Goal: Task Accomplishment & Management: Use online tool/utility

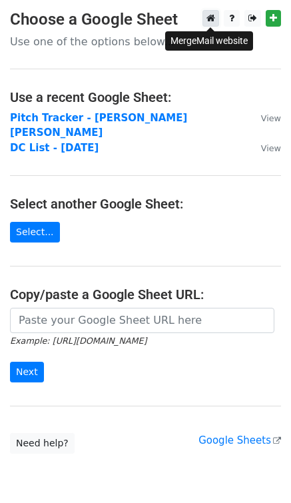
click at [210, 19] on icon at bounding box center [211, 17] width 9 height 9
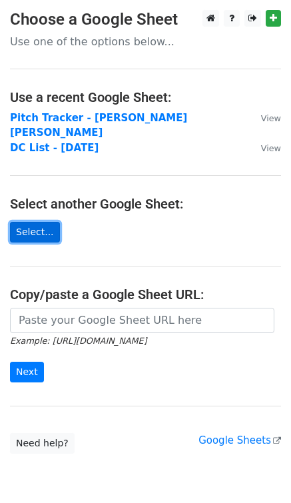
click at [33, 222] on link "Select..." at bounding box center [35, 232] width 50 height 21
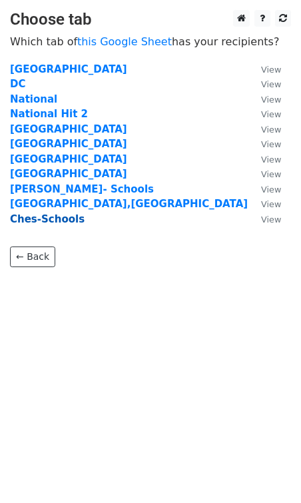
click at [42, 222] on strong "Ches-Schools" at bounding box center [47, 219] width 75 height 12
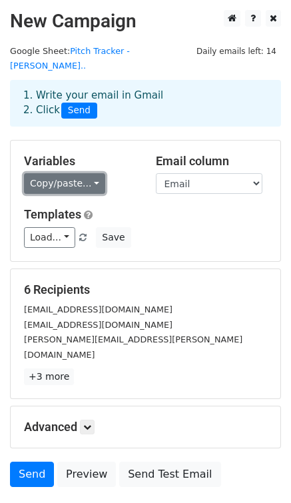
click at [61, 174] on link "Copy/paste..." at bounding box center [64, 183] width 81 height 21
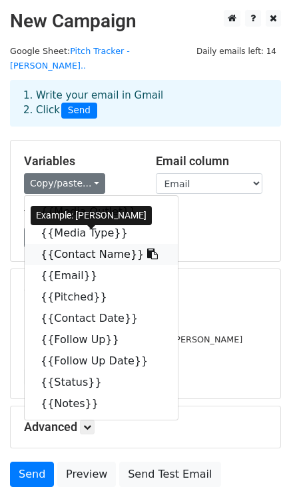
click at [71, 244] on link "{{Contact Name}}" at bounding box center [101, 254] width 153 height 21
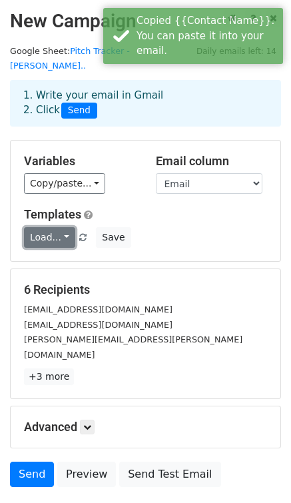
click at [39, 227] on link "Load..." at bounding box center [49, 237] width 51 height 21
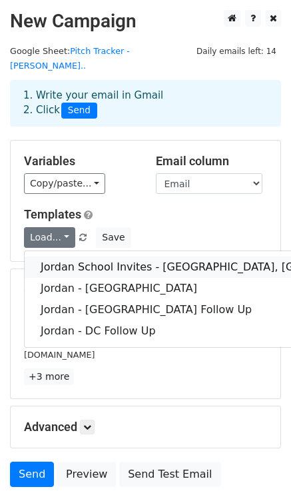
click at [168, 257] on link "Jordan School Invites - [GEOGRAPHIC_DATA], [GEOGRAPHIC_DATA]" at bounding box center [217, 267] width 385 height 21
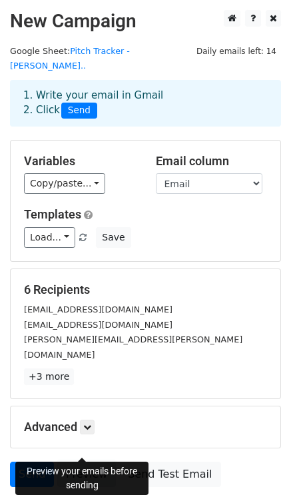
click at [87, 462] on link "Preview" at bounding box center [86, 474] width 59 height 25
click at [83, 462] on link "Preview" at bounding box center [86, 474] width 59 height 25
click at [25, 462] on link "Send" at bounding box center [32, 474] width 44 height 25
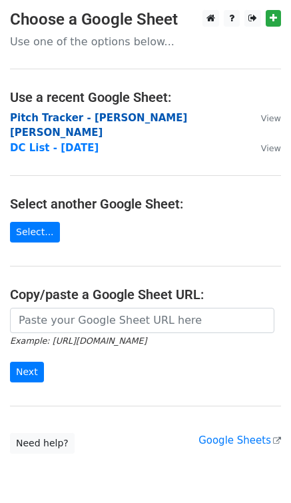
click at [77, 117] on strong "Pitch Tracker - [PERSON_NAME] [PERSON_NAME]" at bounding box center [98, 125] width 177 height 27
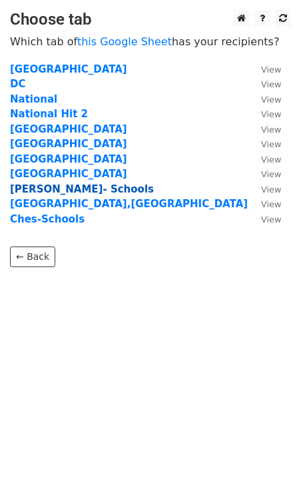
click at [37, 189] on strong "Nash- Schools" at bounding box center [82, 189] width 144 height 12
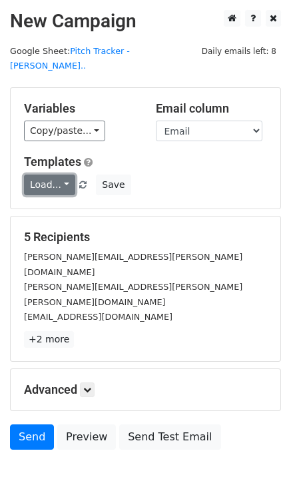
click at [63, 175] on link "Load..." at bounding box center [49, 185] width 51 height 21
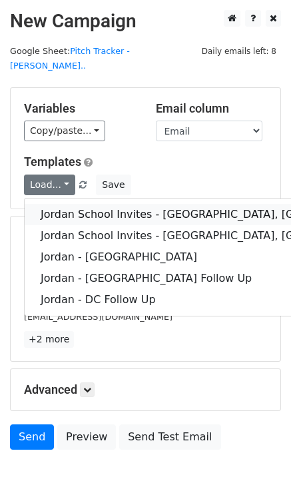
click at [81, 204] on link "Jordan School Invites - Nashville, TN" at bounding box center [217, 214] width 385 height 21
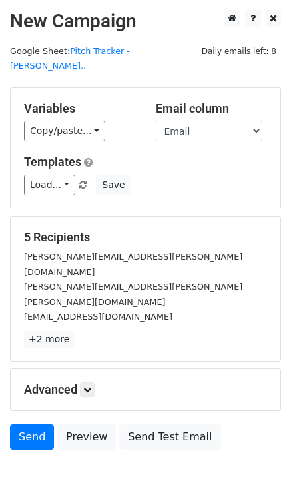
scroll to position [15, 0]
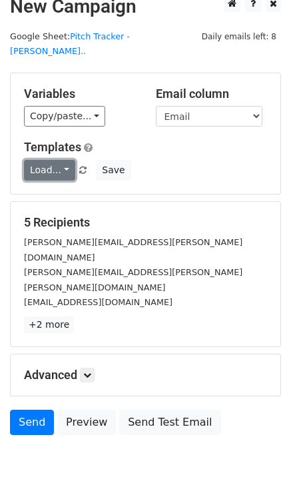
click at [63, 160] on link "Load..." at bounding box center [49, 170] width 51 height 21
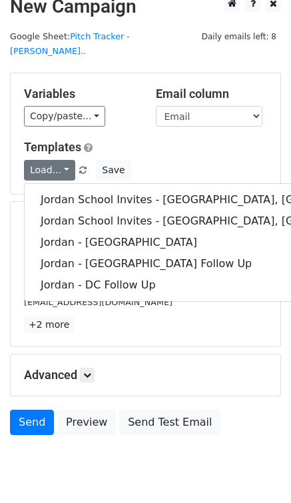
click at [195, 140] on h5 "Templates" at bounding box center [145, 147] width 243 height 15
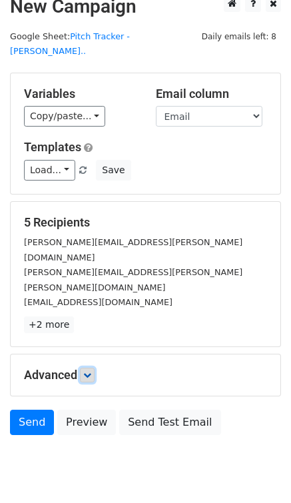
click at [89, 371] on icon at bounding box center [87, 375] width 8 height 8
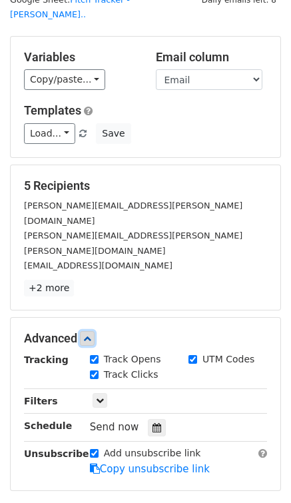
scroll to position [37, 0]
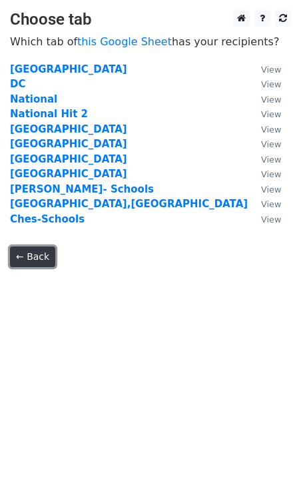
click at [19, 263] on link "← Back" at bounding box center [32, 257] width 45 height 21
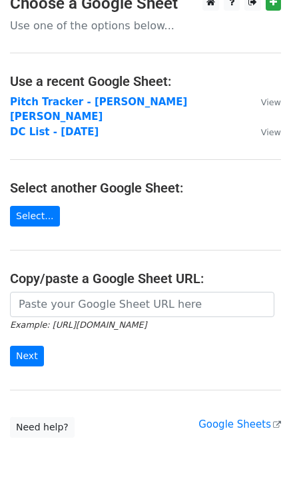
scroll to position [17, 0]
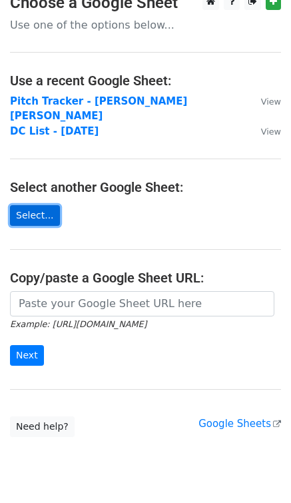
click at [37, 205] on link "Select..." at bounding box center [35, 215] width 50 height 21
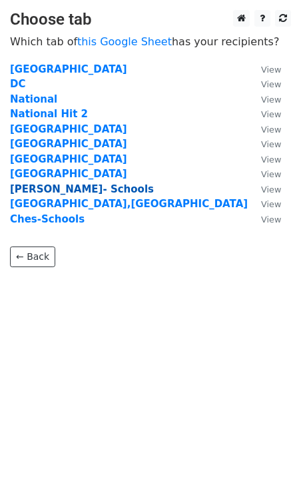
click at [30, 188] on strong "[PERSON_NAME]- Schools" at bounding box center [82, 189] width 144 height 12
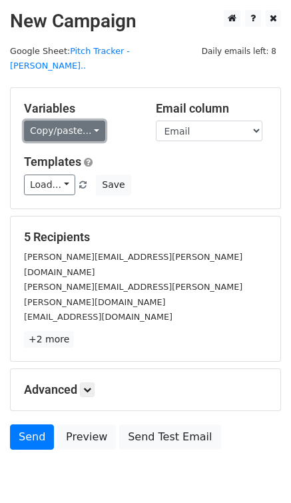
click at [93, 121] on link "Copy/paste..." at bounding box center [64, 131] width 81 height 21
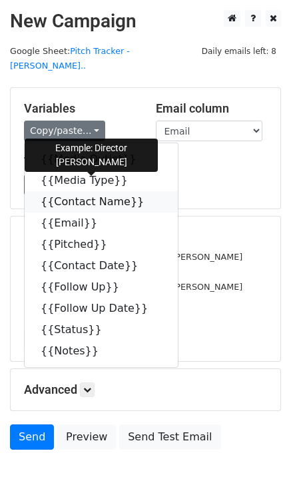
click at [80, 191] on link "{{Contact Name}}" at bounding box center [101, 201] width 153 height 21
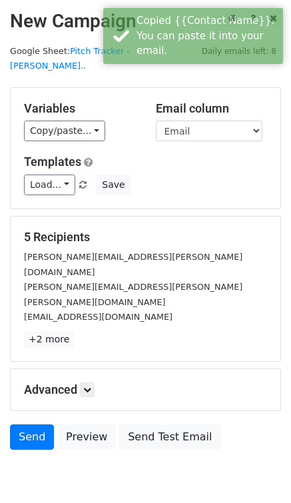
scroll to position [15, 0]
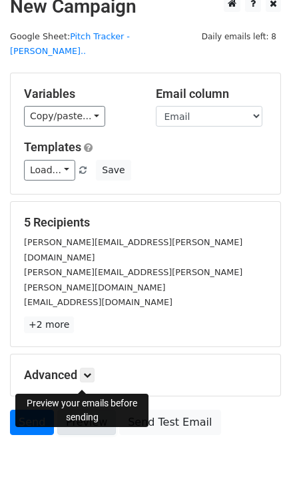
click at [91, 410] on link "Preview" at bounding box center [86, 422] width 59 height 25
